Goal: Contribute content

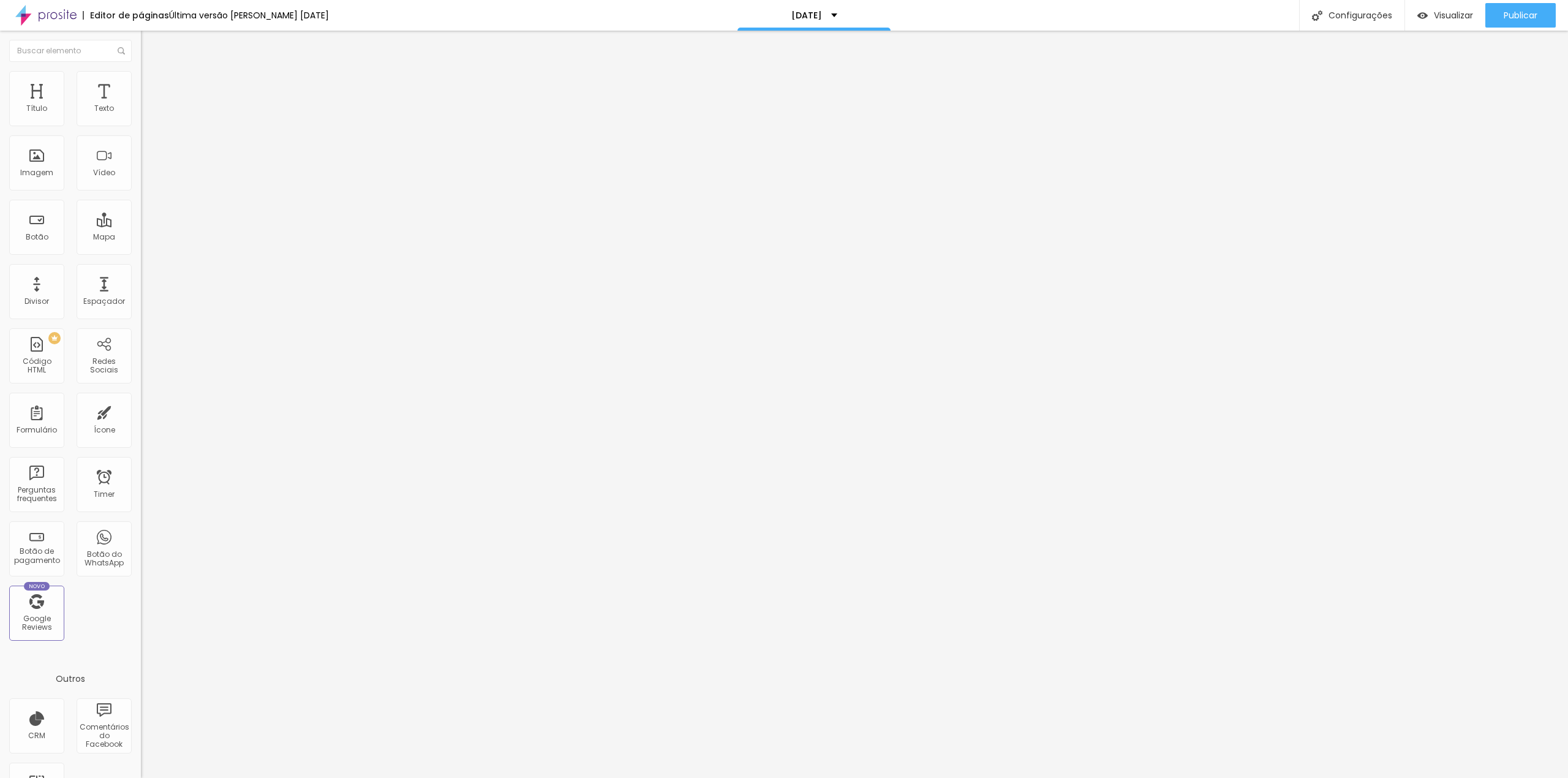
click at [141, 105] on span "Trocar imagem" at bounding box center [174, 100] width 67 height 11
click at [141, 83] on img at bounding box center [146, 89] width 11 height 11
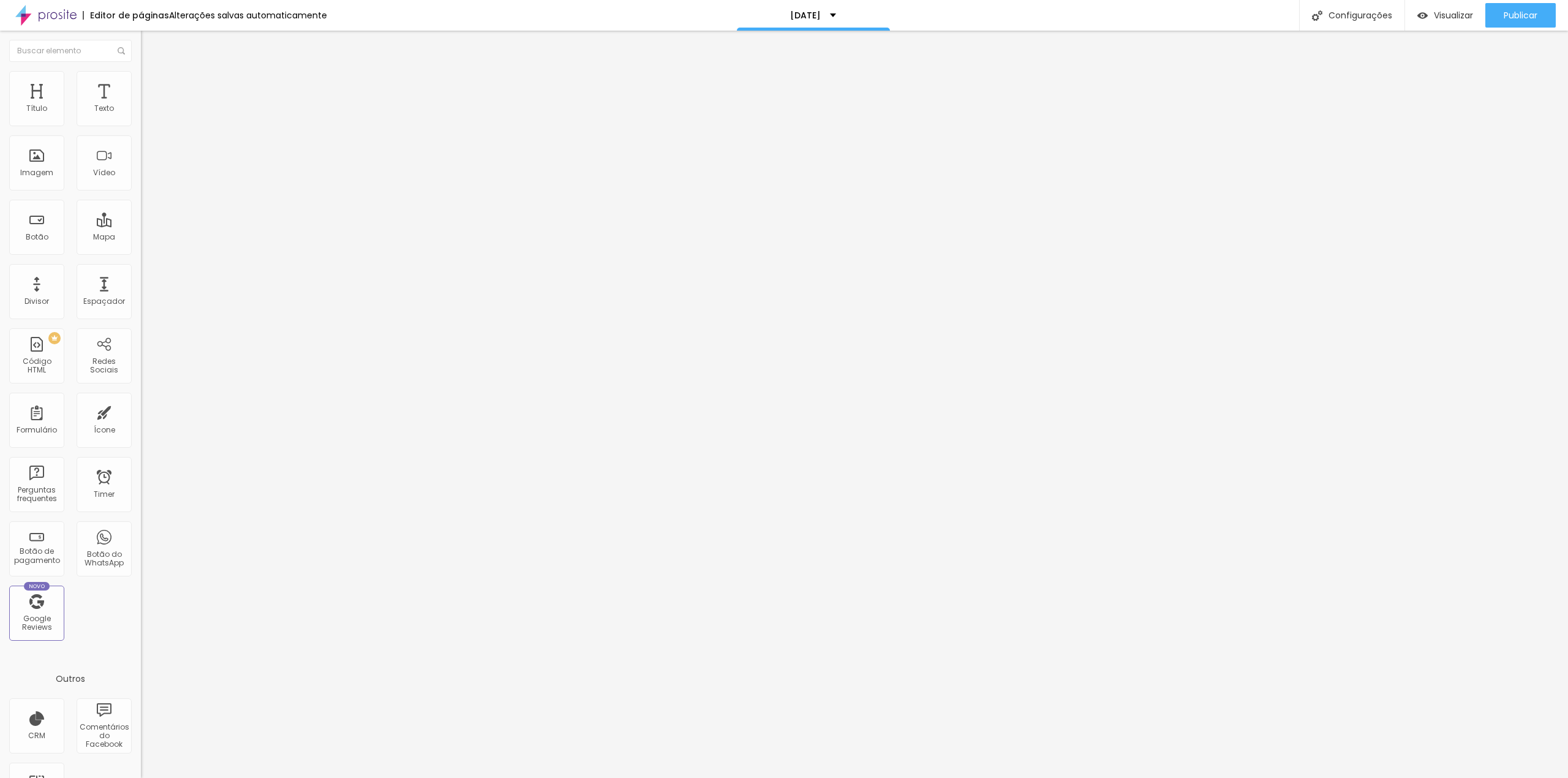
click at [152, 82] on span "Estilo" at bounding box center [161, 79] width 19 height 11
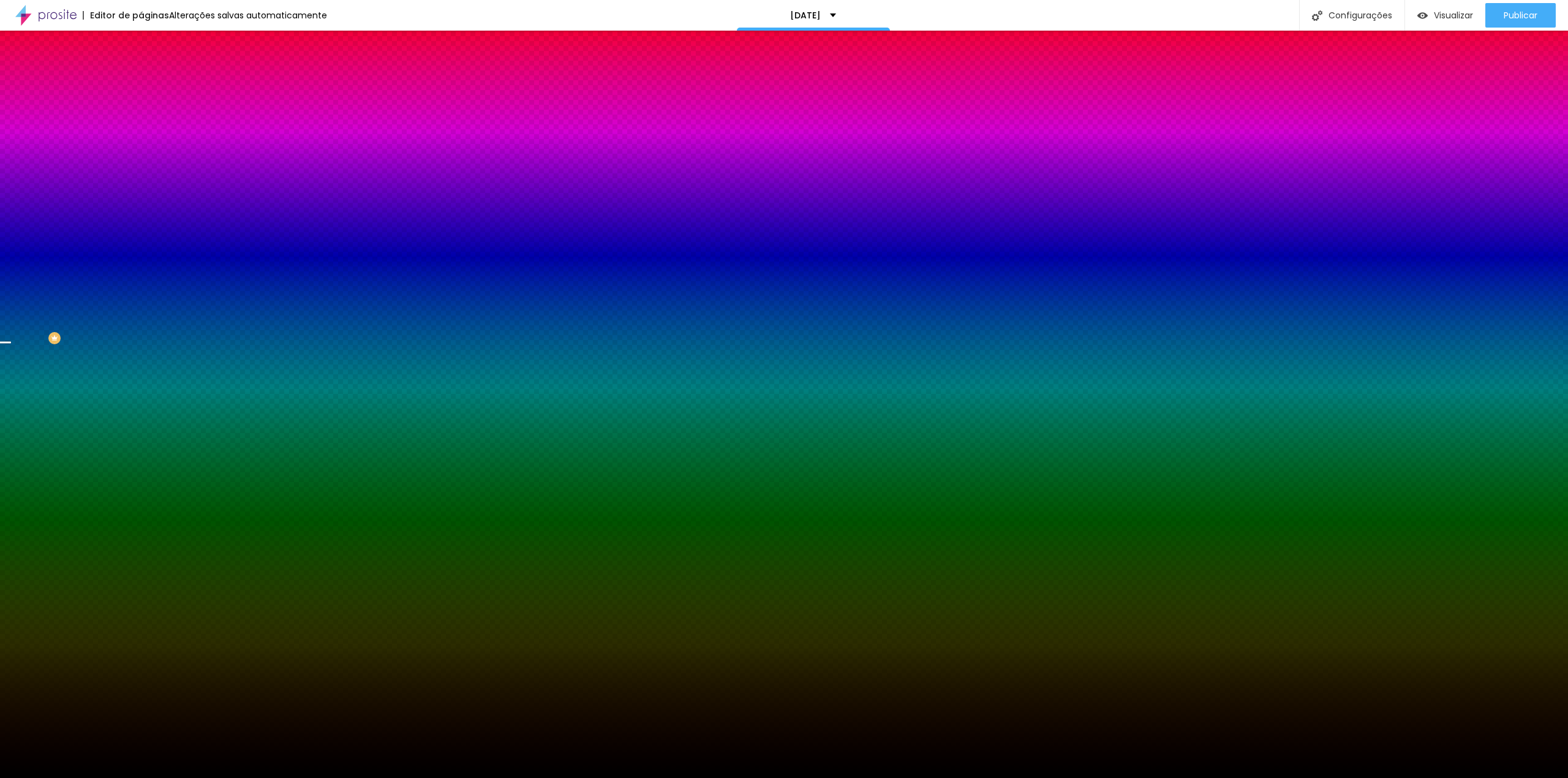
click at [141, 113] on span "Trocar imagem" at bounding box center [174, 107] width 67 height 11
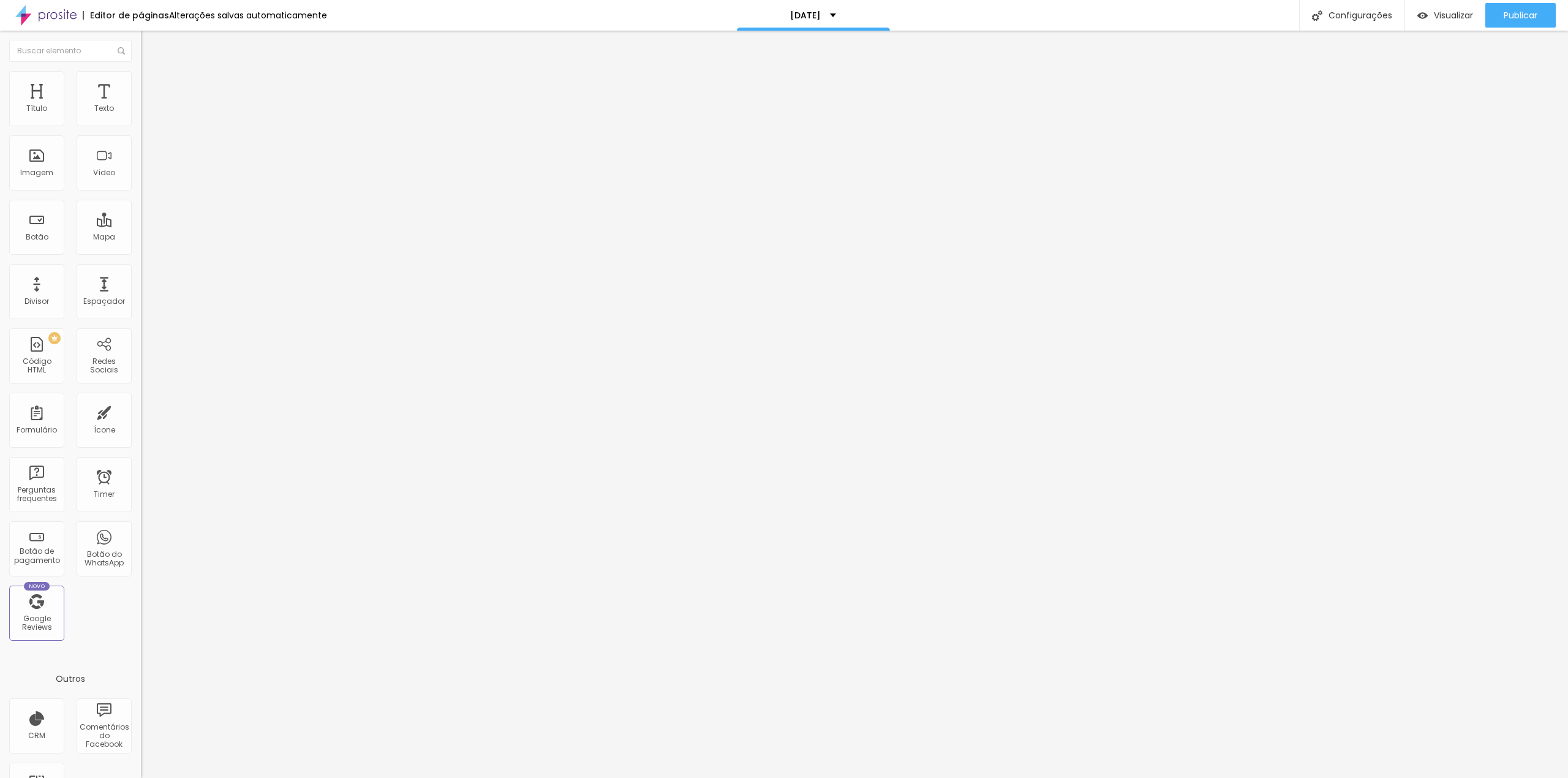
click at [141, 71] on img at bounding box center [146, 77] width 11 height 11
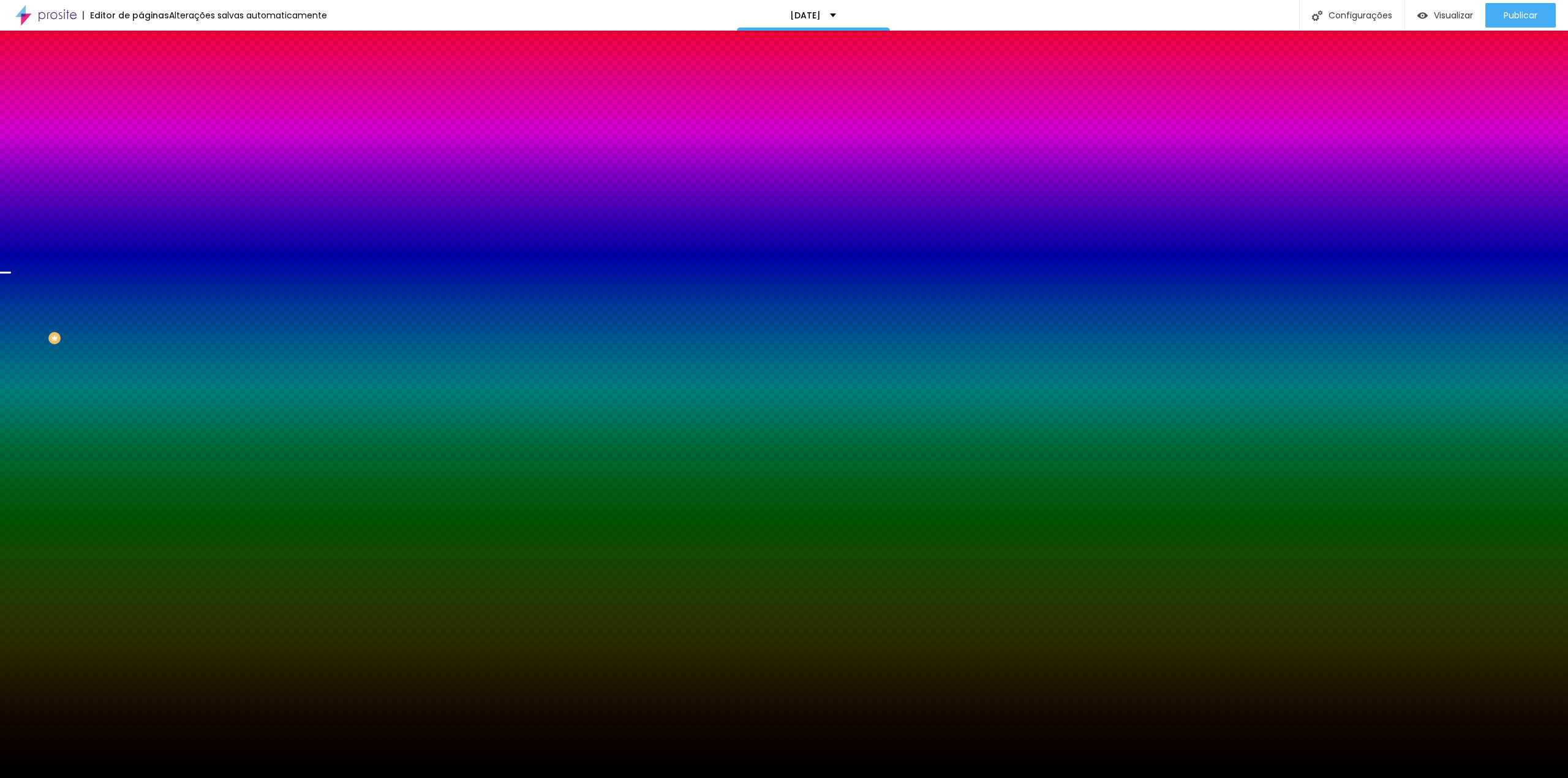
click at [141, 113] on span "Trocar imagem" at bounding box center [174, 107] width 67 height 11
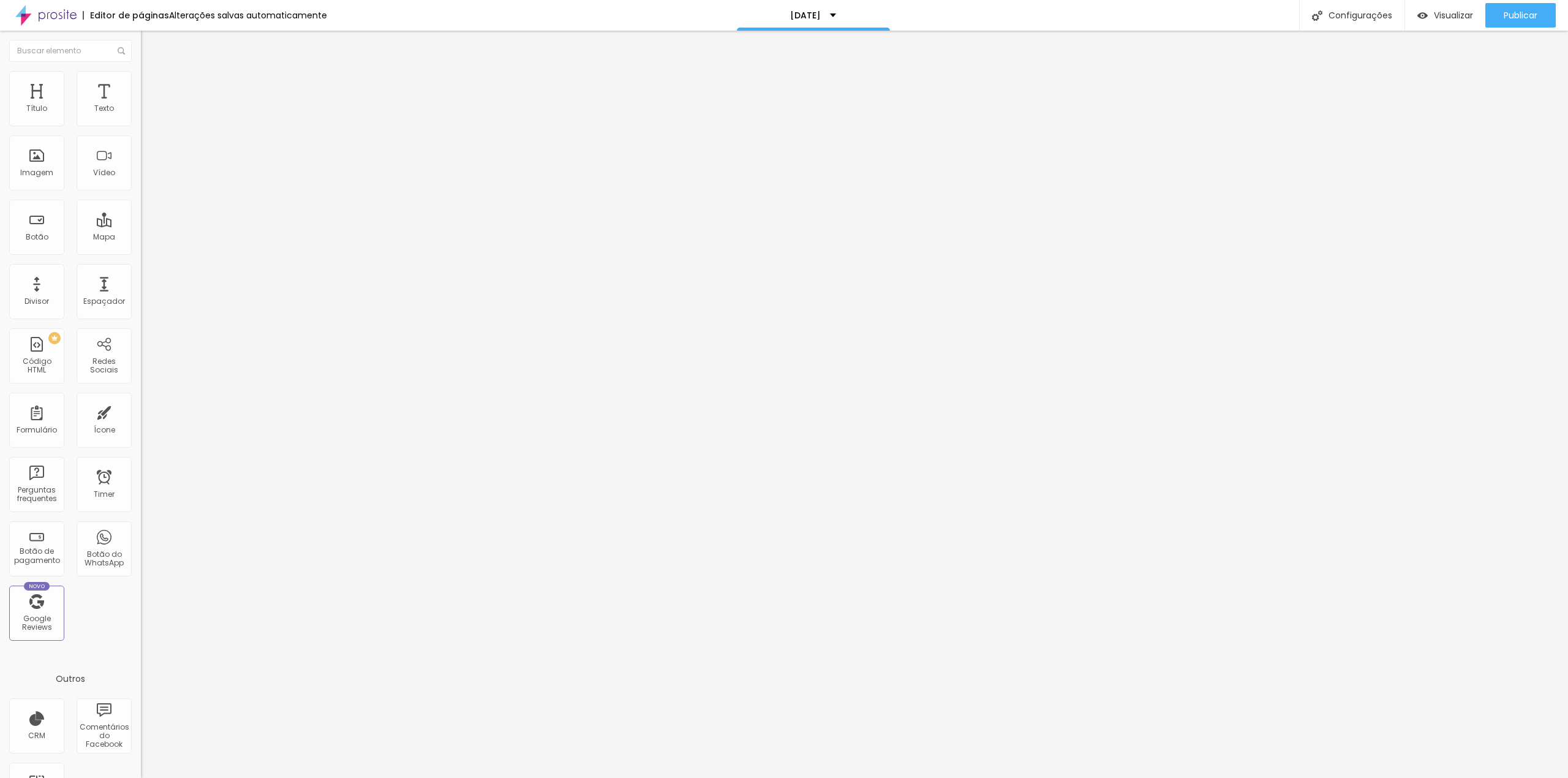
click at [141, 71] on li "Estilo" at bounding box center [211, 77] width 141 height 12
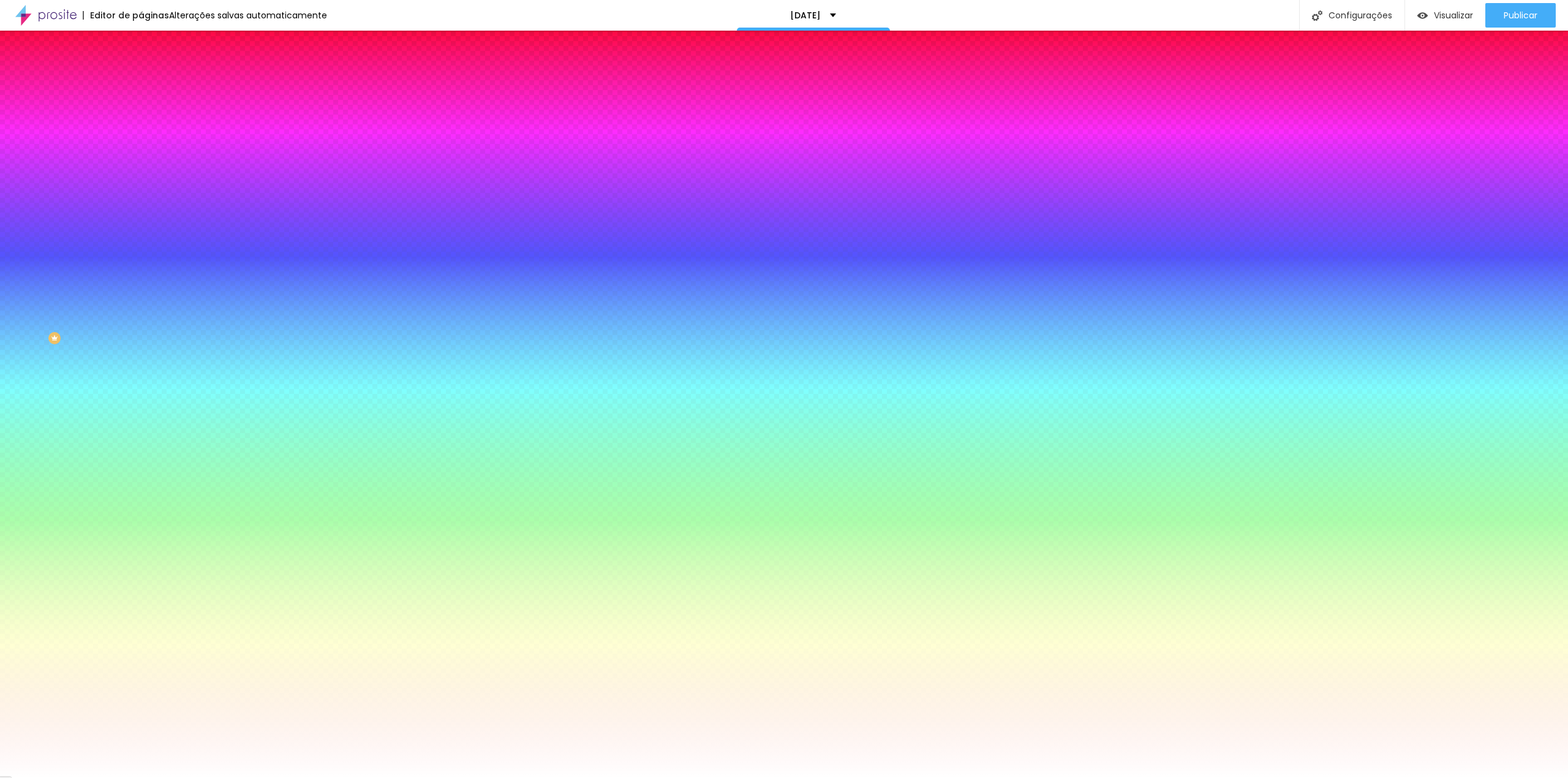
click at [141, 113] on span "Trocar imagem" at bounding box center [174, 107] width 67 height 11
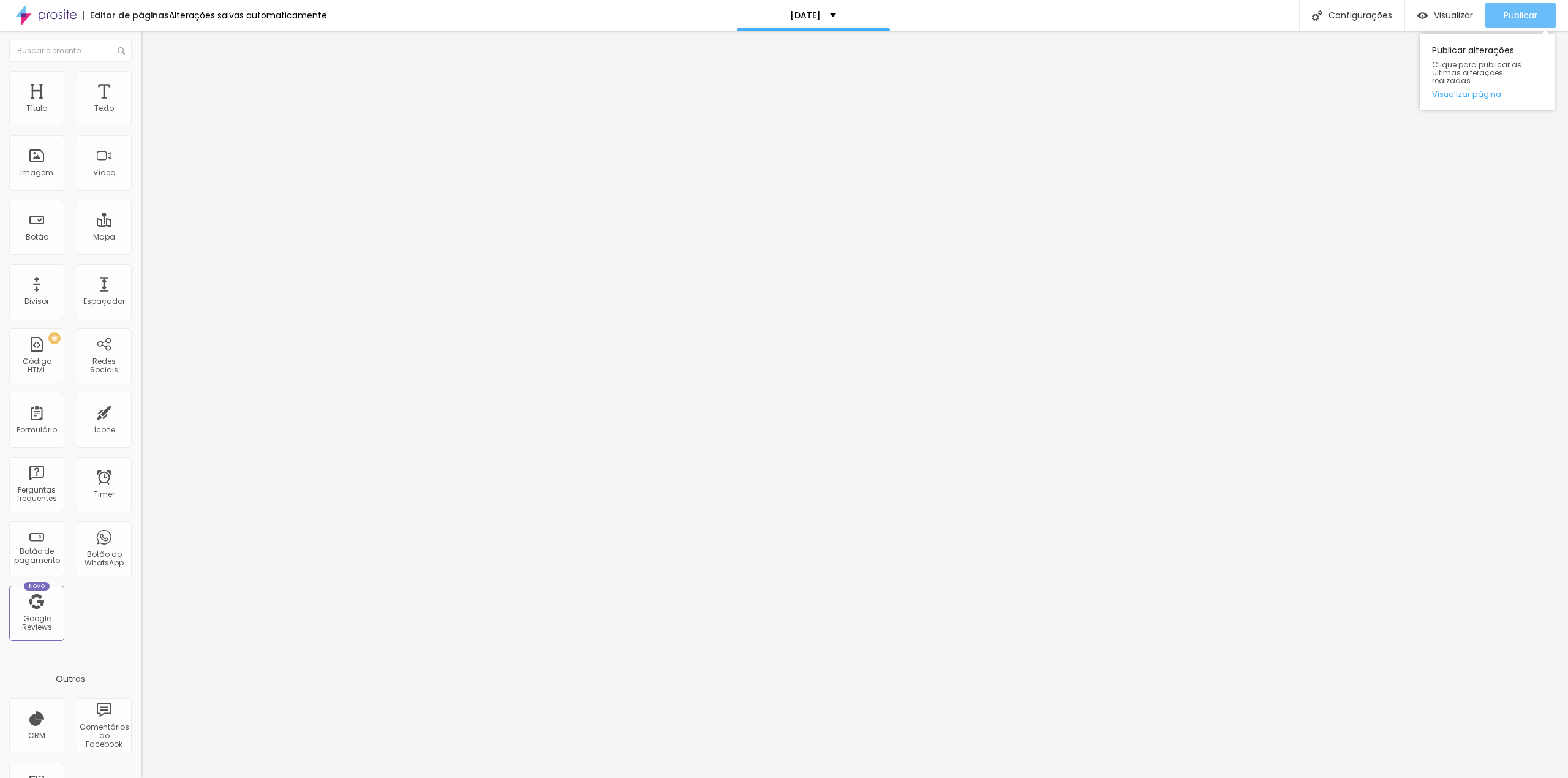
click at [1517, 11] on span "Publicar" at bounding box center [1520, 15] width 34 height 10
click at [1517, 13] on span "Publicar" at bounding box center [1520, 15] width 34 height 10
click at [1444, 8] on div "Visualizar" at bounding box center [1434, 15] width 56 height 25
